Goal: Information Seeking & Learning: Find specific fact

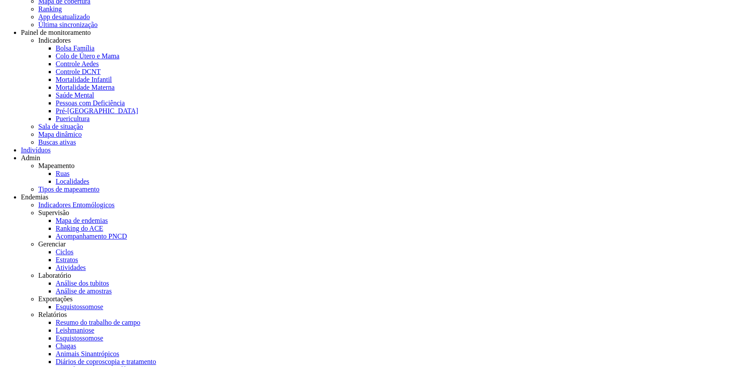
scroll to position [97, 0]
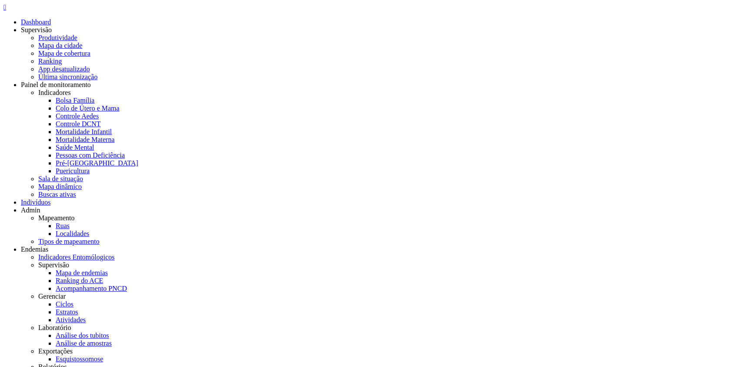
click at [6, 11] on icon "" at bounding box center [4, 6] width 3 height 7
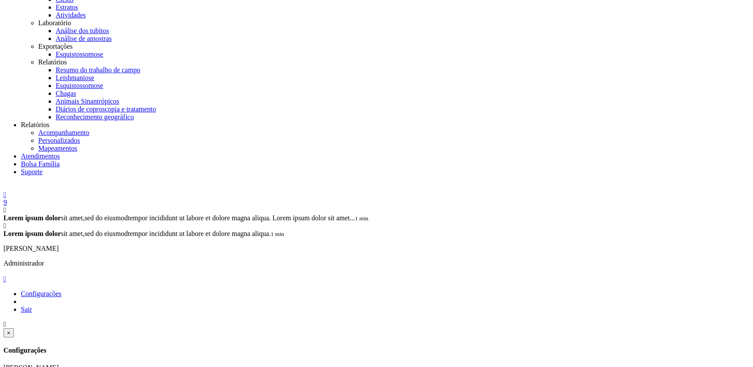
scroll to position [304, 0]
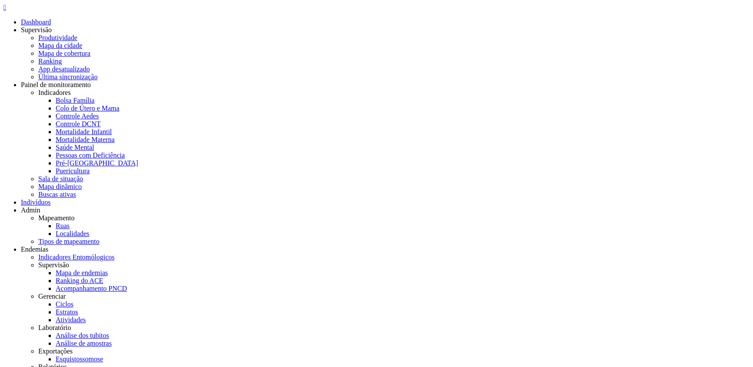
type input "**********"
drag, startPoint x: 191, startPoint y: 237, endPoint x: 290, endPoint y: 237, distance: 98.3
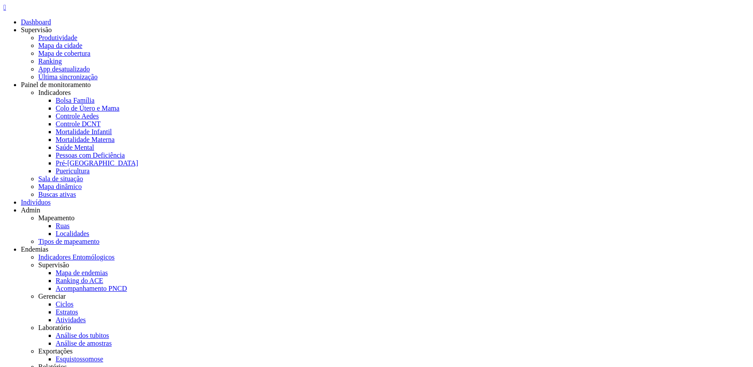
drag, startPoint x: 305, startPoint y: 239, endPoint x: 198, endPoint y: 235, distance: 107.1
copy link "[PERSON_NAME]"
drag, startPoint x: 268, startPoint y: 302, endPoint x: 217, endPoint y: 298, distance: 51.5
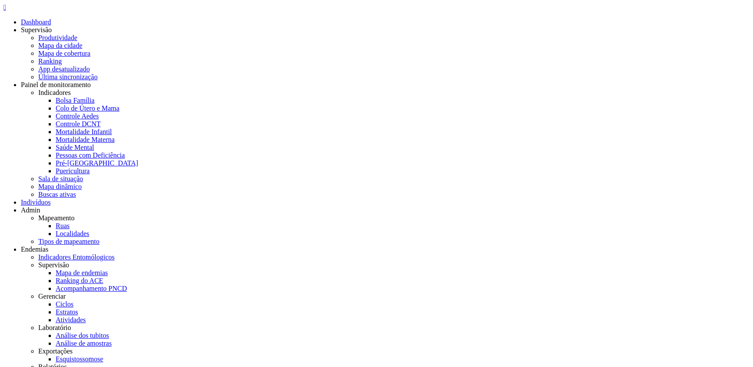
drag, startPoint x: 261, startPoint y: 257, endPoint x: 214, endPoint y: 261, distance: 47.5
copy div "425.530.624-94"
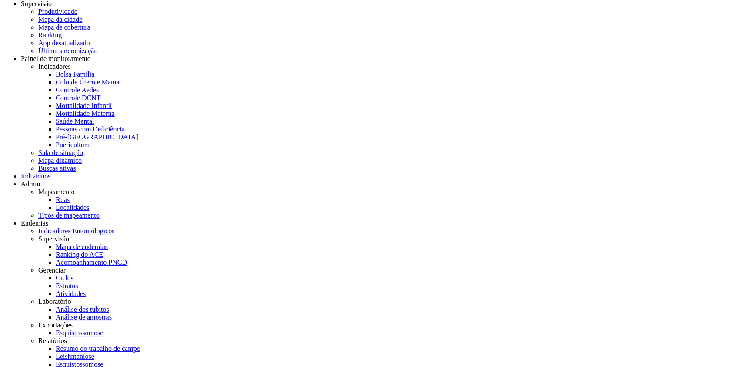
drag, startPoint x: 122, startPoint y: 199, endPoint x: 84, endPoint y: 198, distance: 37.4
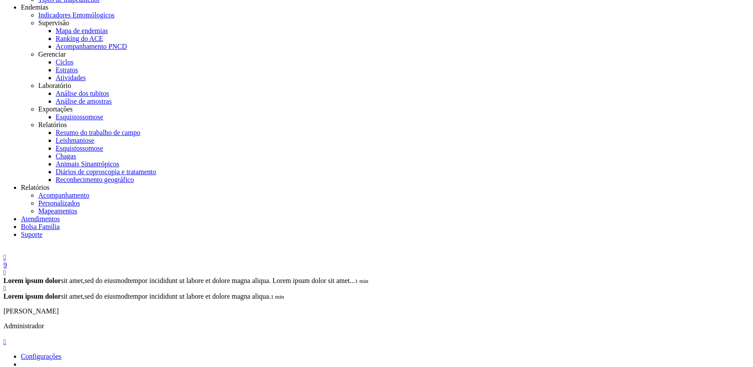
scroll to position [239, 0]
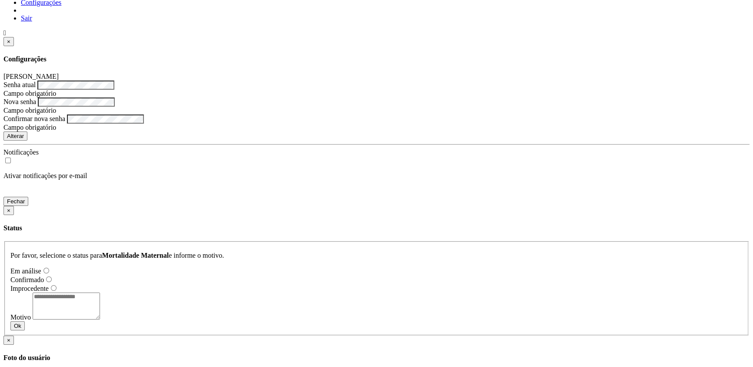
scroll to position [596, 0]
drag, startPoint x: 86, startPoint y: 87, endPoint x: 168, endPoint y: 90, distance: 82.3
copy small "Maria Julia da Silva Ramos"
drag, startPoint x: 166, startPoint y: 289, endPoint x: 82, endPoint y: 294, distance: 84.5
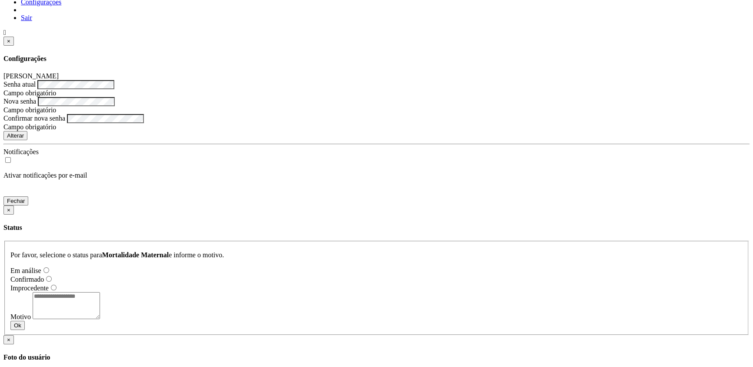
copy small "Mariana Luana Rodrigues"
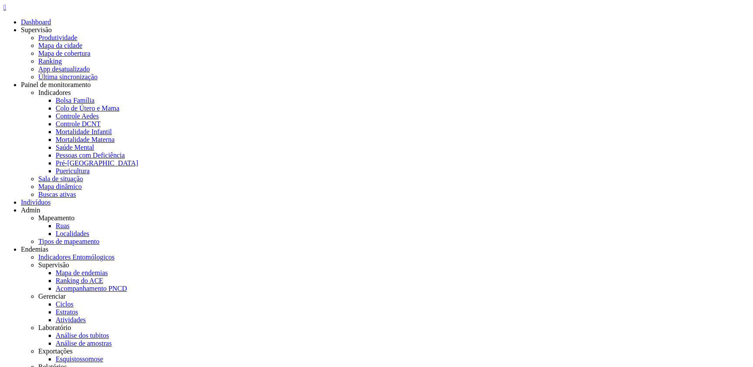
copy span "702805124899364"
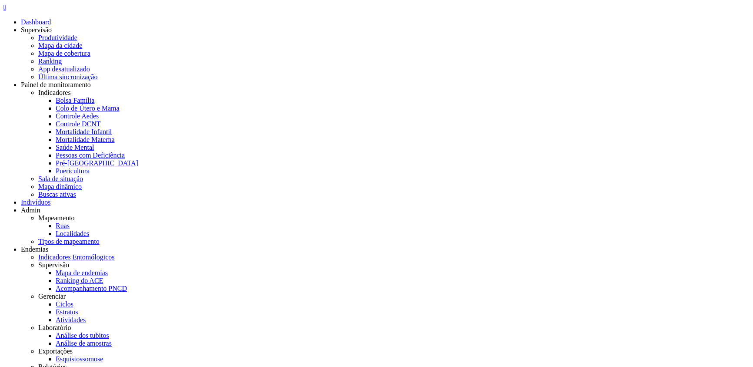
drag, startPoint x: 84, startPoint y: 285, endPoint x: 116, endPoint y: 285, distance: 31.8
copy span "702004331187188"
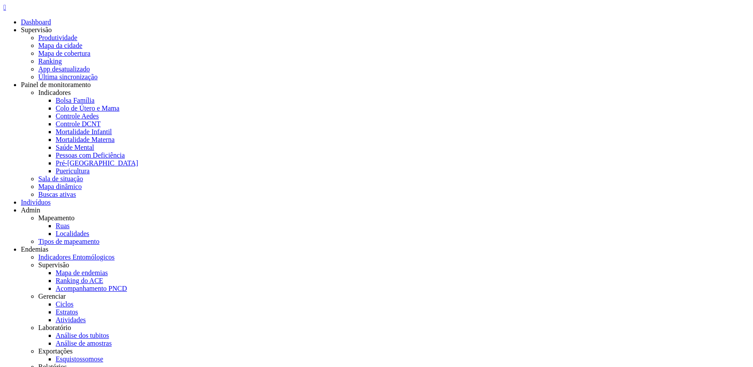
copy span "702004331187188"
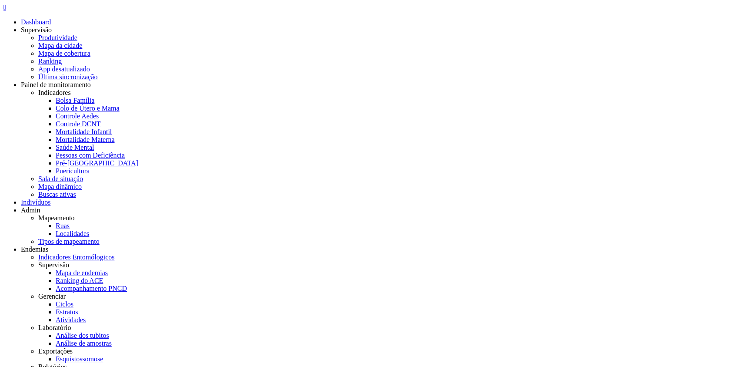
copy span "03303165599"
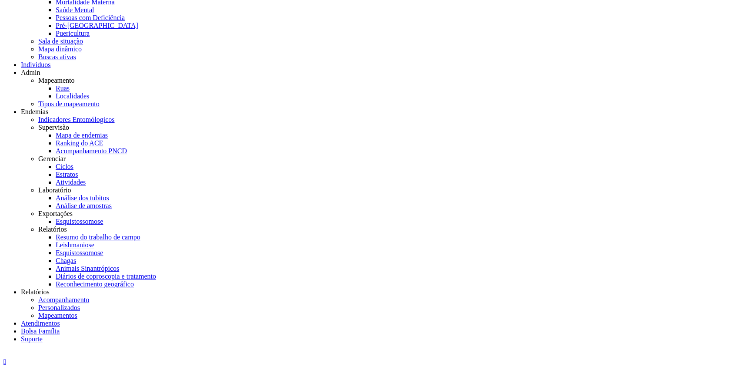
scroll to position [143, 0]
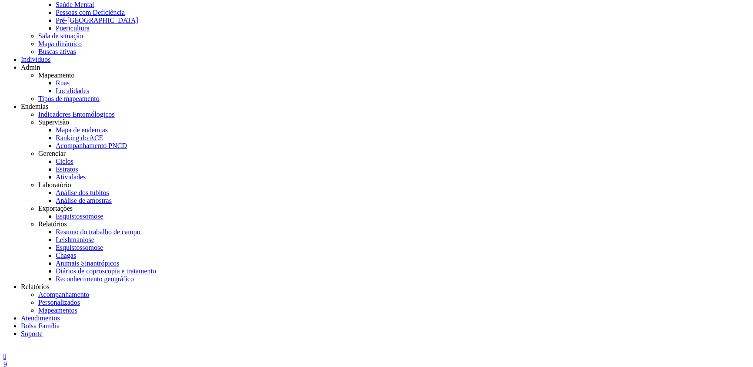
copy span "73269552807"
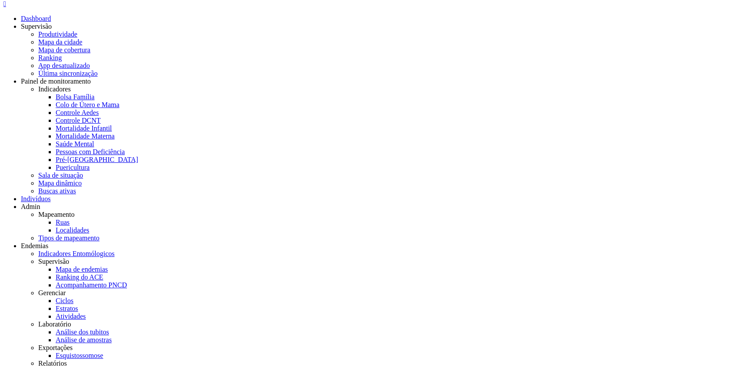
scroll to position [0, 0]
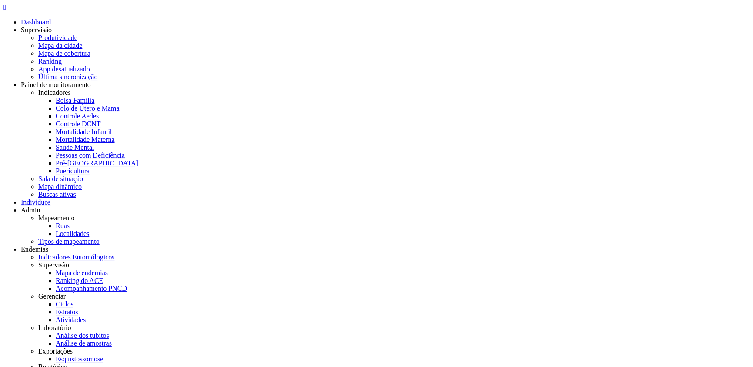
type input "**********"
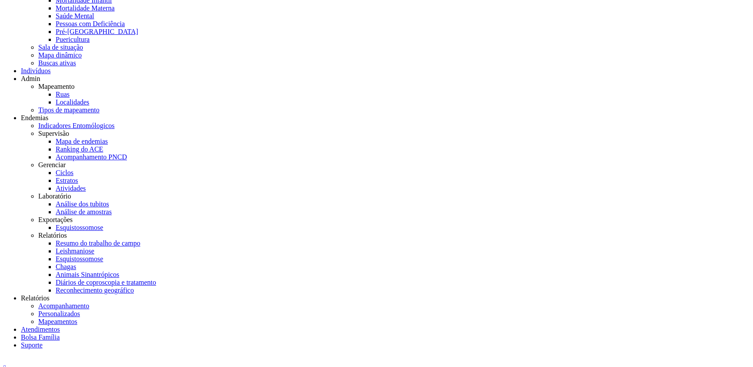
scroll to position [127, 0]
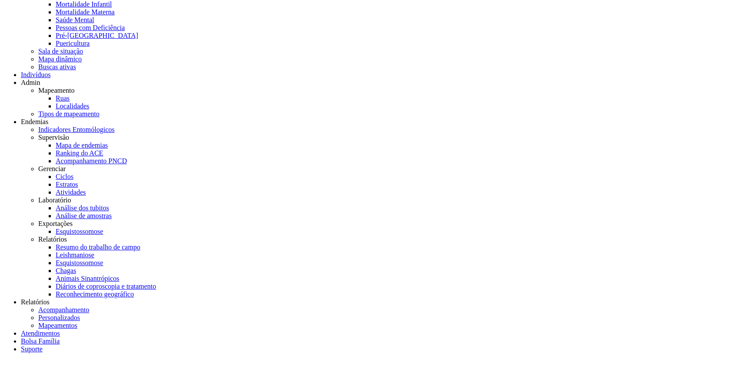
type input "**********"
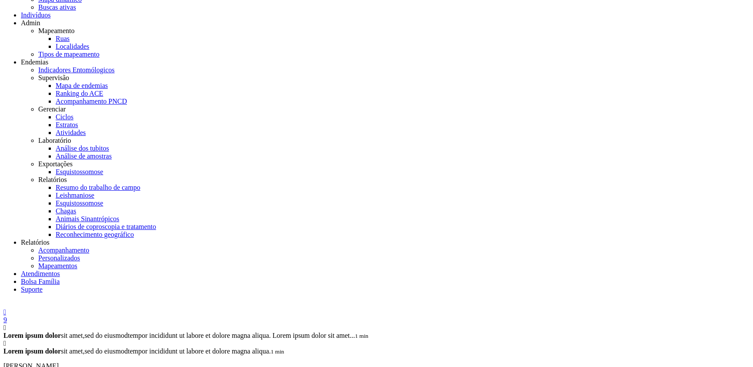
scroll to position [181, 0]
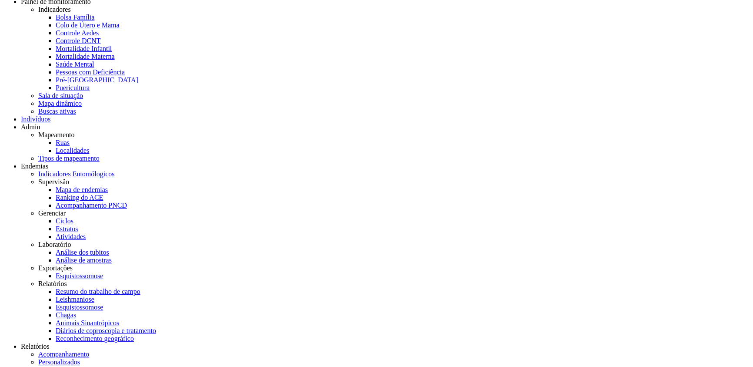
scroll to position [55, 0]
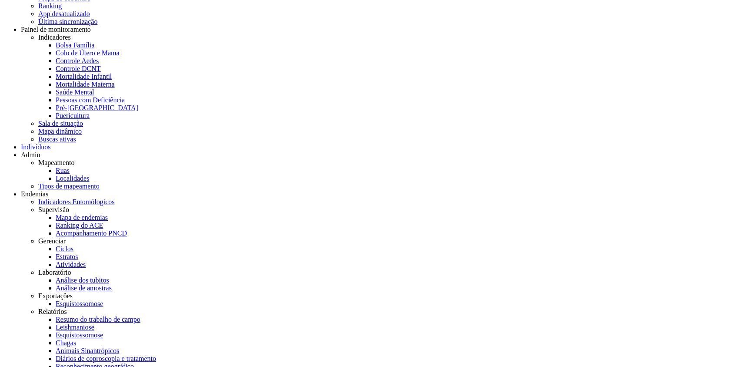
drag, startPoint x: 93, startPoint y: 131, endPoint x: 34, endPoint y: 130, distance: 59.2
copy link "706 5023 4847 6095"
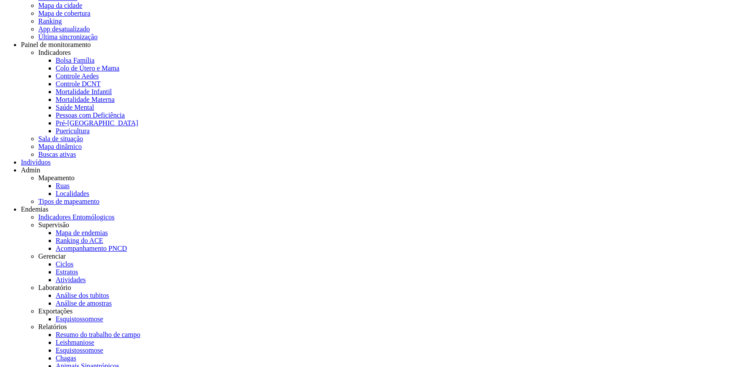
scroll to position [40, 0]
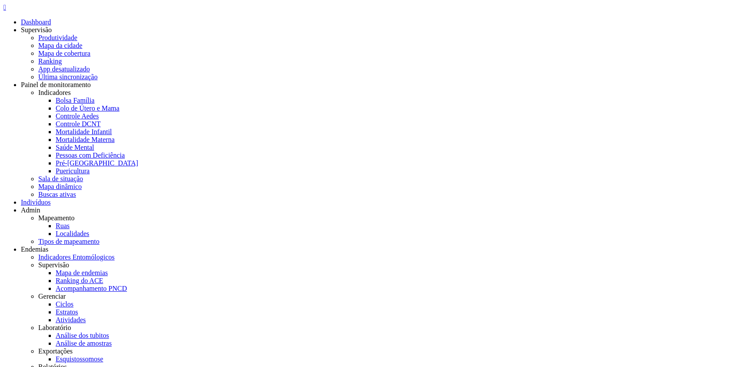
click at [6, 8] on icon "" at bounding box center [4, 6] width 3 height 7
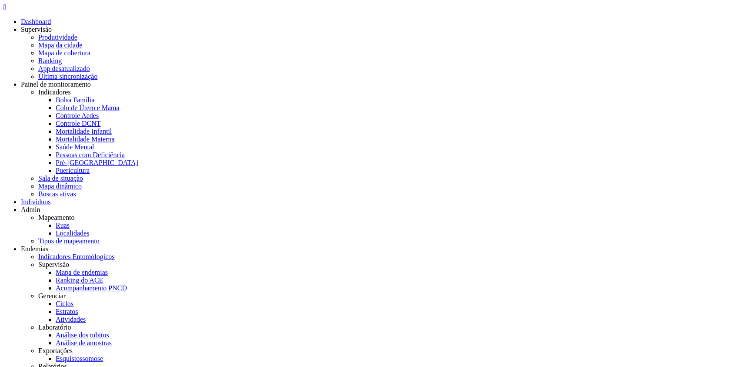
drag, startPoint x: 263, startPoint y: 270, endPoint x: 212, endPoint y: 270, distance: 50.5
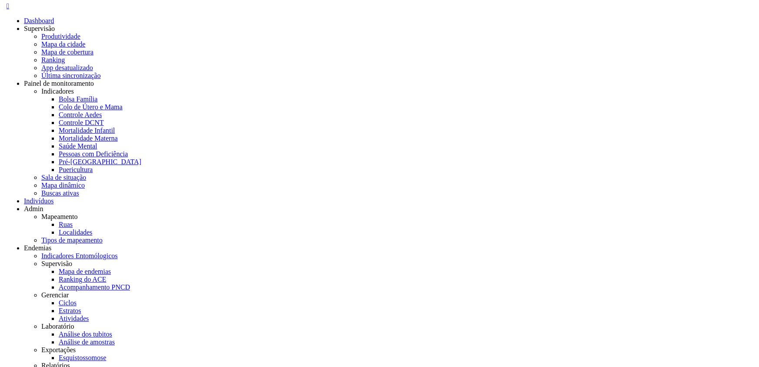
scroll to position [0, 0]
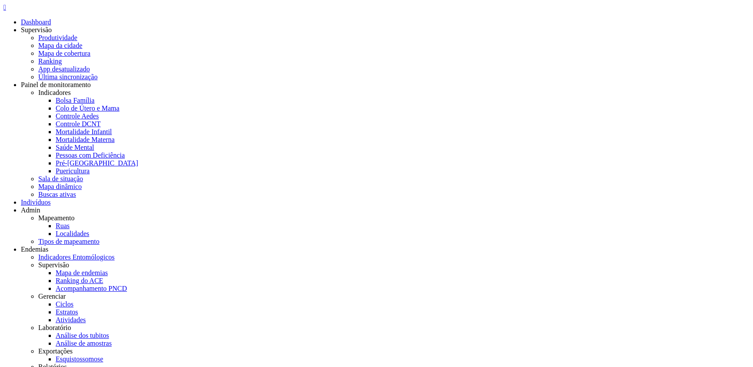
type input "**********"
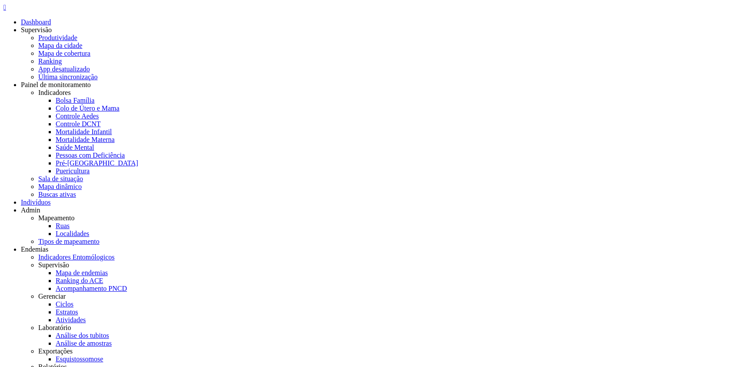
click at [13, 11] on link "" at bounding box center [376, 7] width 746 height 8
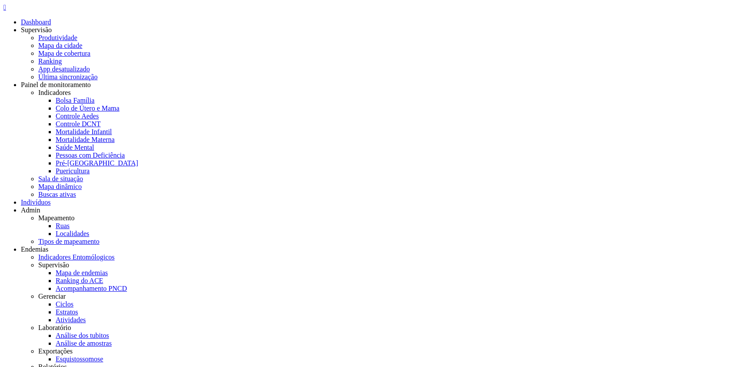
drag, startPoint x: 374, startPoint y: 210, endPoint x: 437, endPoint y: 172, distance: 73.4
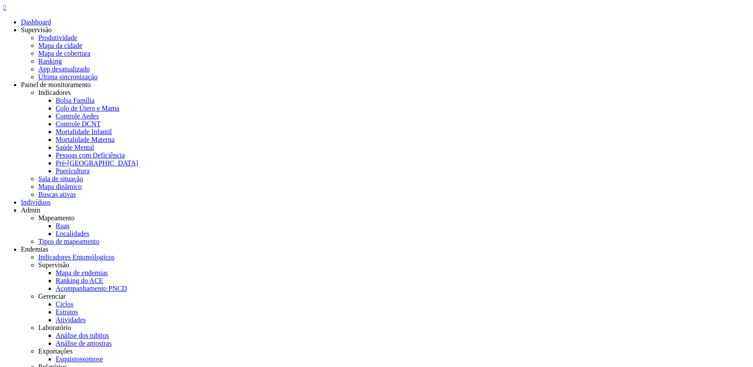
drag, startPoint x: 90, startPoint y: 80, endPoint x: 126, endPoint y: 79, distance: 36.1
copy span "73214248553"
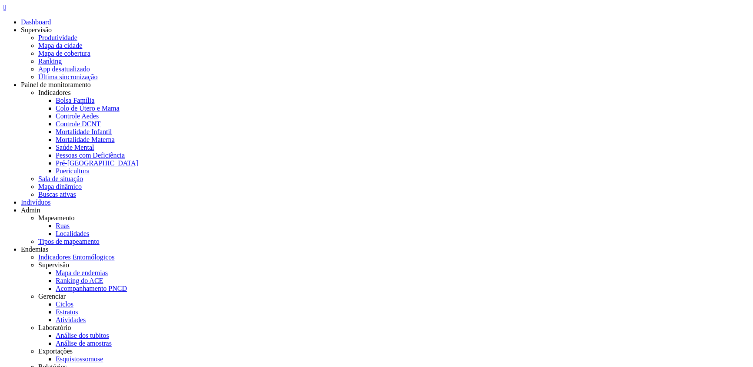
copy b "oyyu"
